Goal: Information Seeking & Learning: Learn about a topic

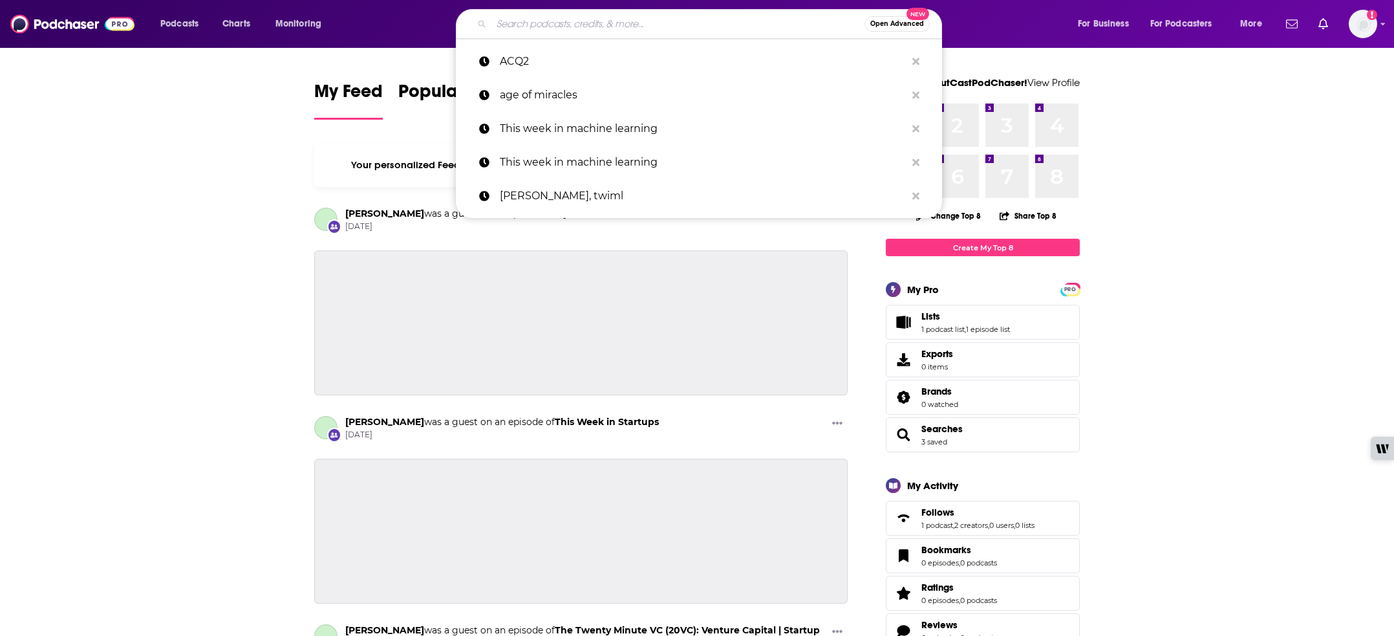
click at [574, 23] on input "Search podcasts, credits, & more..." at bounding box center [677, 24] width 373 height 21
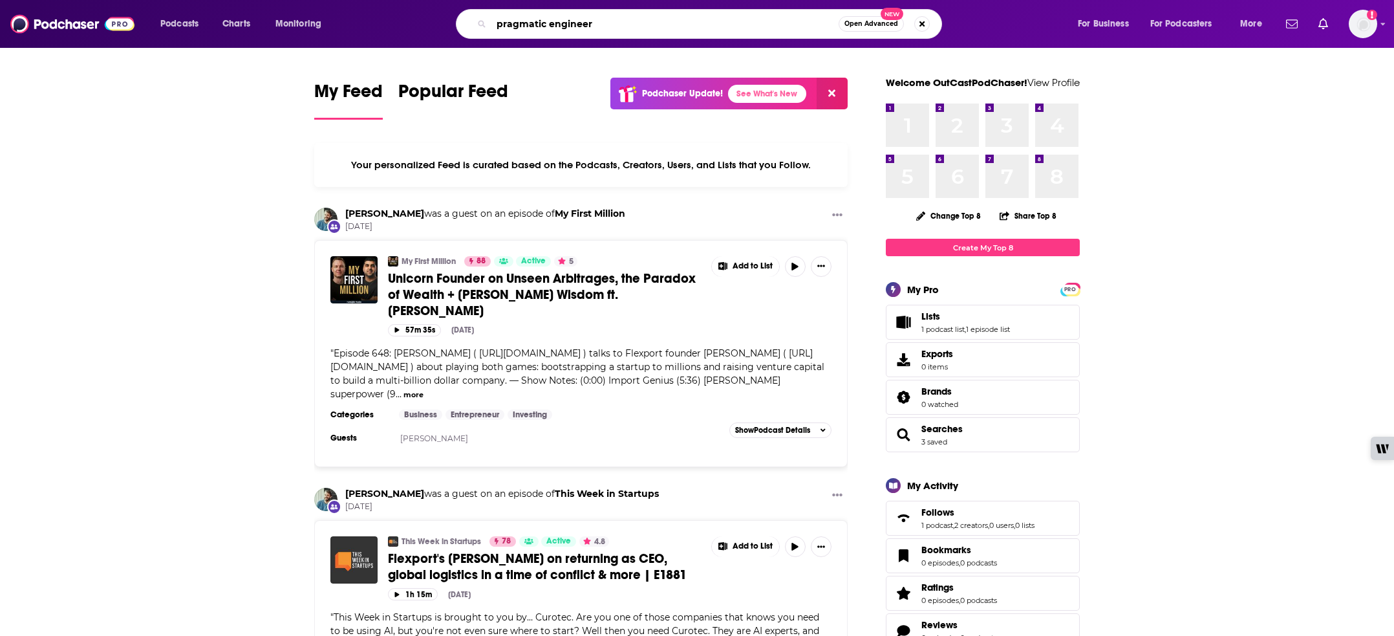
type input "pragmatic engineer"
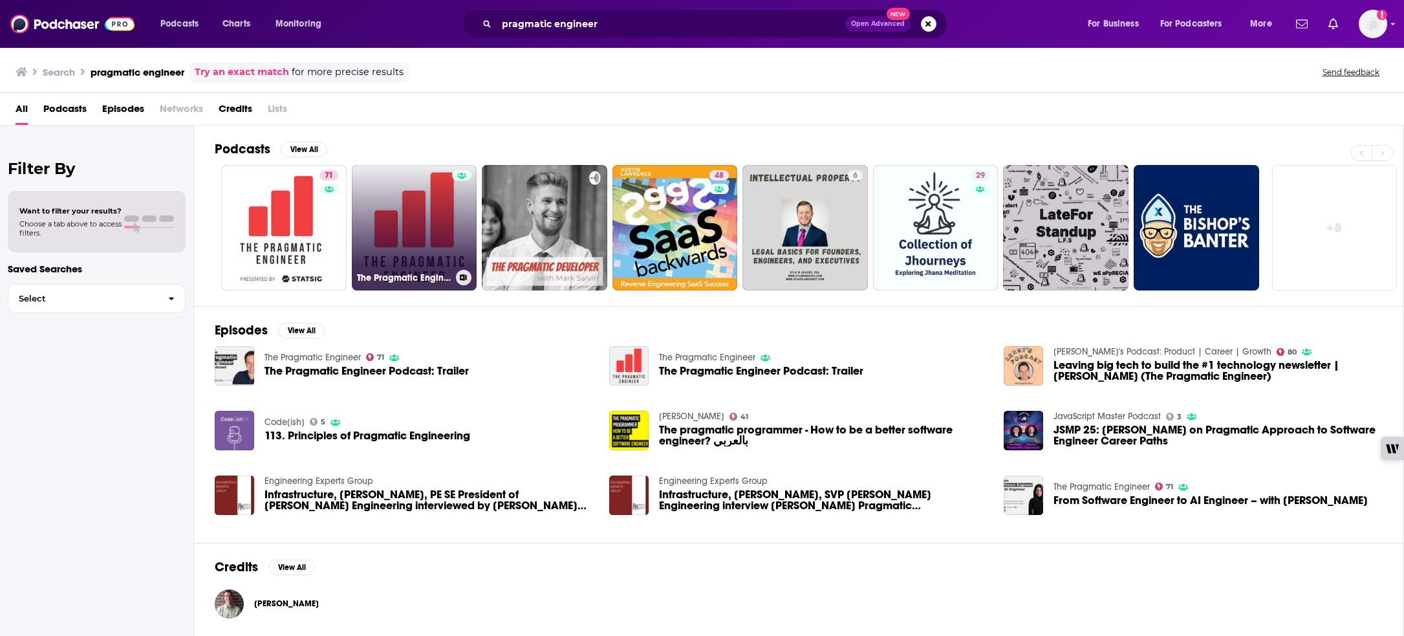
click at [362, 207] on link "The Pragmatic Engineer" at bounding box center [414, 227] width 125 height 125
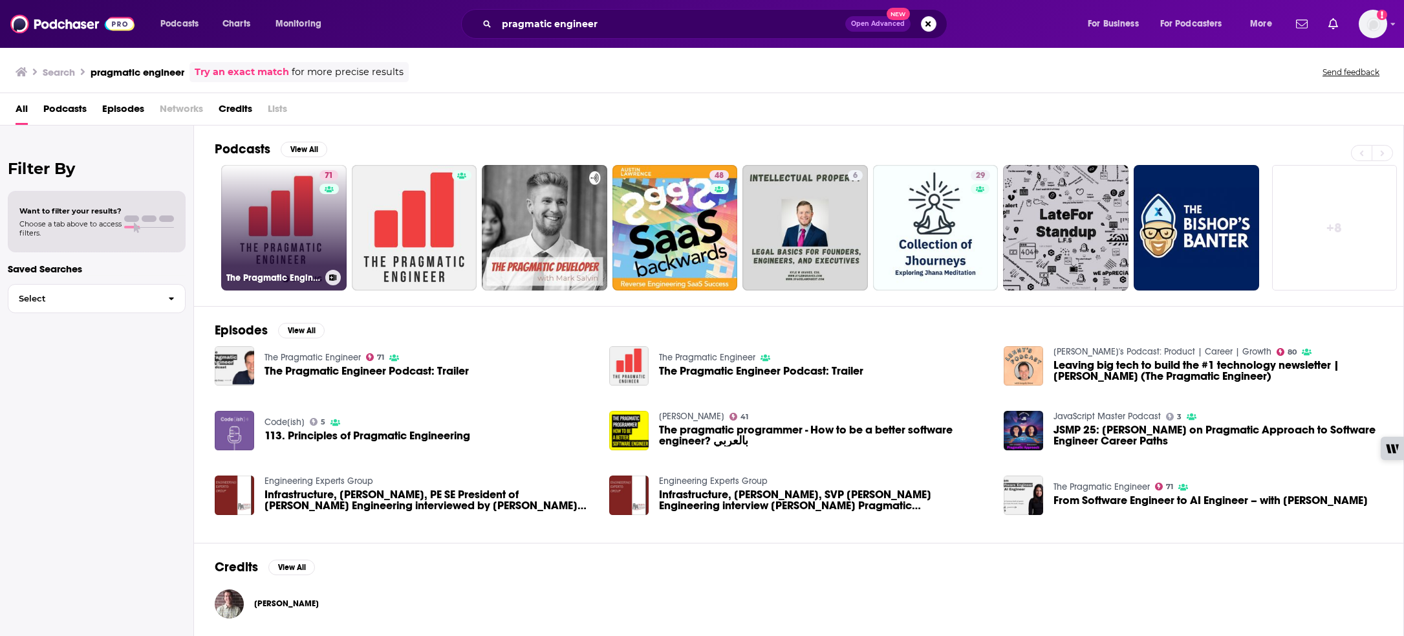
click at [270, 202] on link "71 The Pragmatic Engineer" at bounding box center [283, 227] width 125 height 125
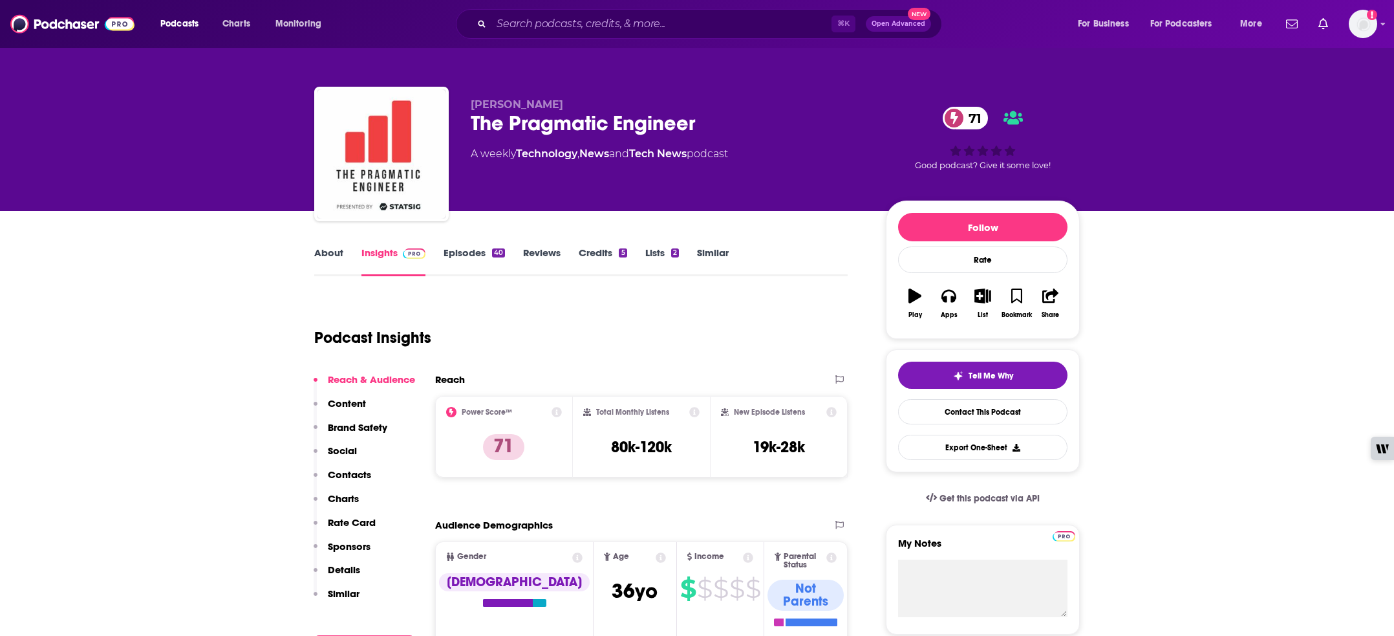
scroll to position [3, 0]
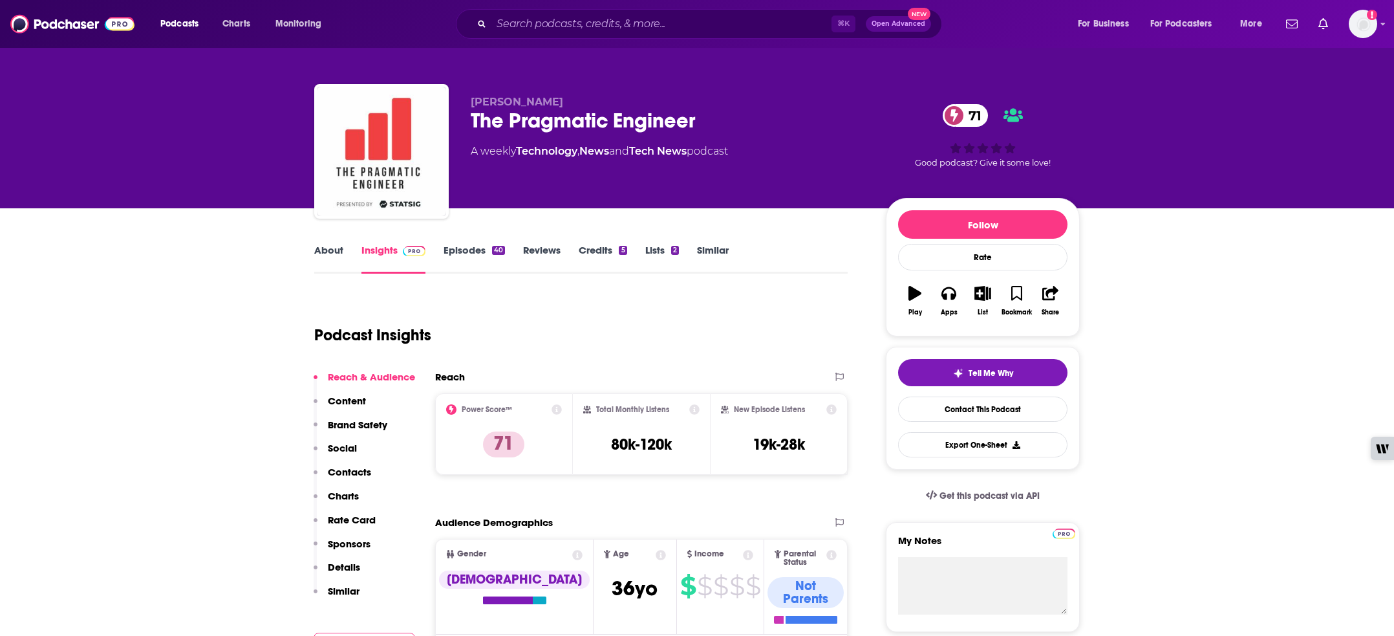
click at [336, 250] on link "About" at bounding box center [328, 259] width 29 height 30
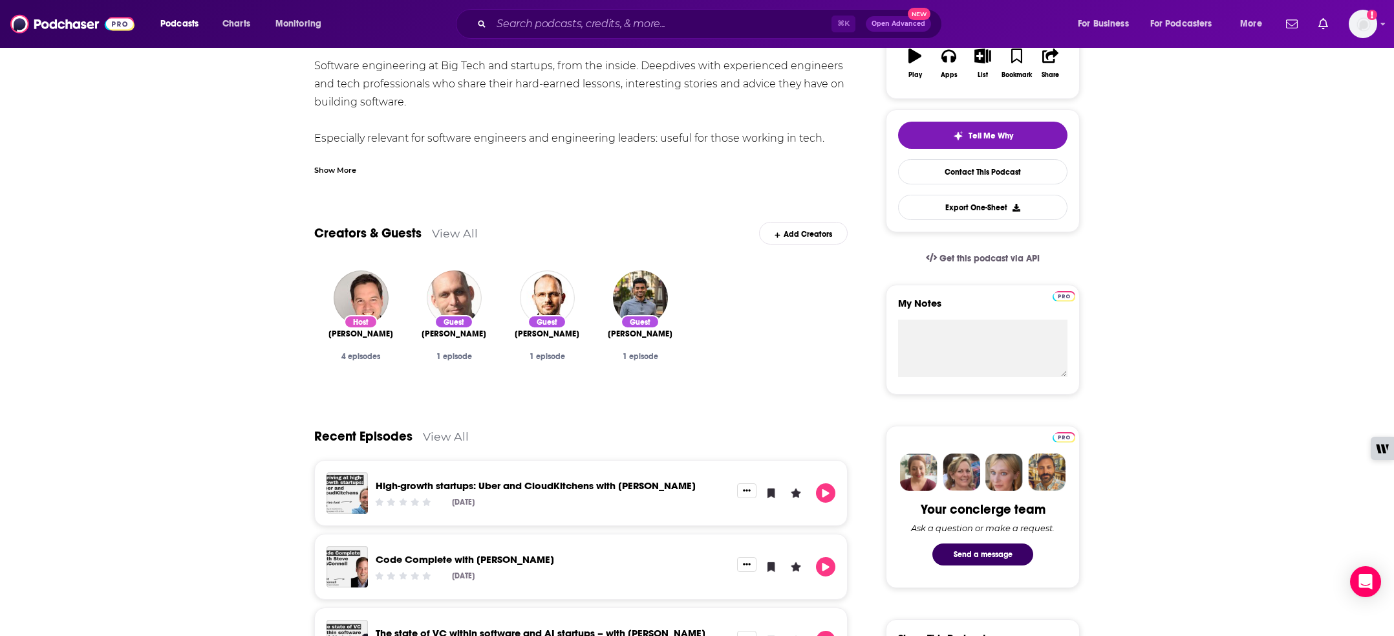
scroll to position [96, 0]
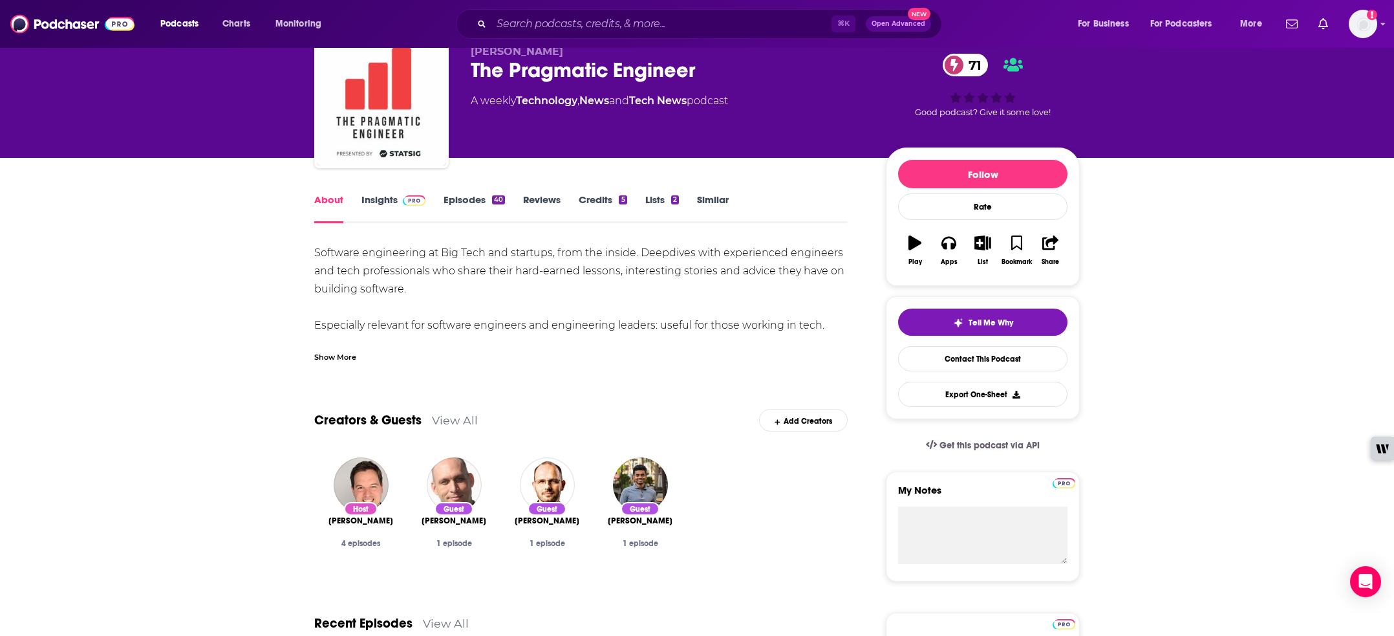
scroll to position [0, 0]
